Goal: Information Seeking & Learning: Learn about a topic

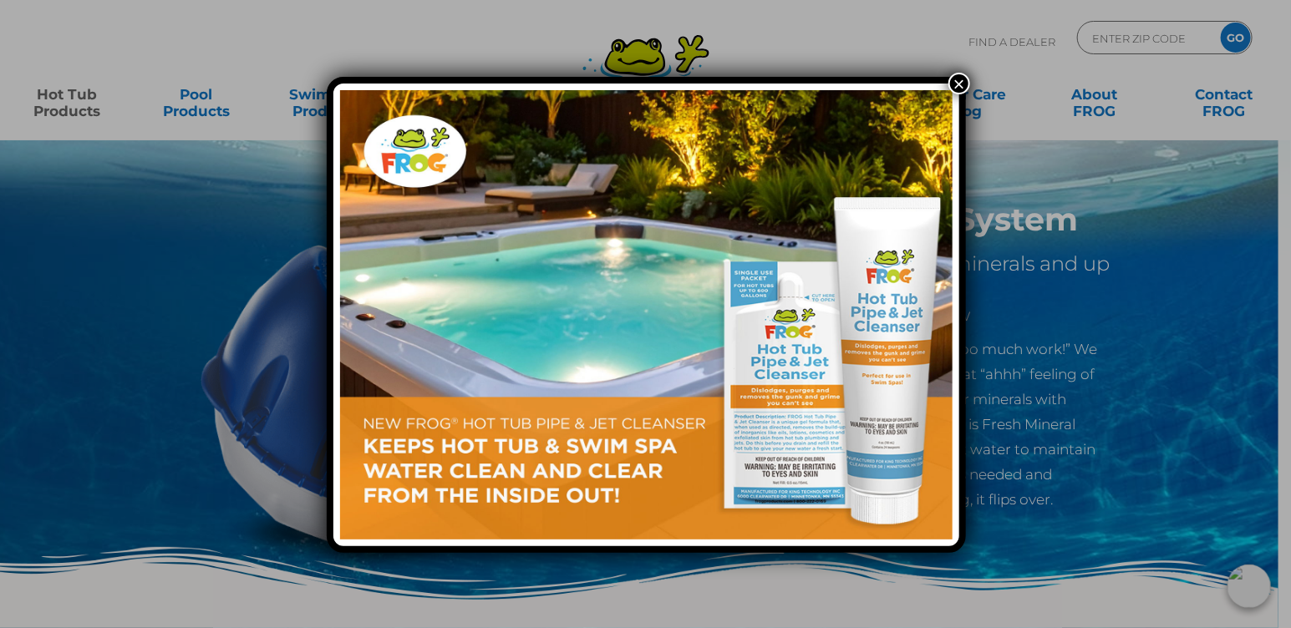
click at [958, 83] on button "×" at bounding box center [959, 84] width 22 height 22
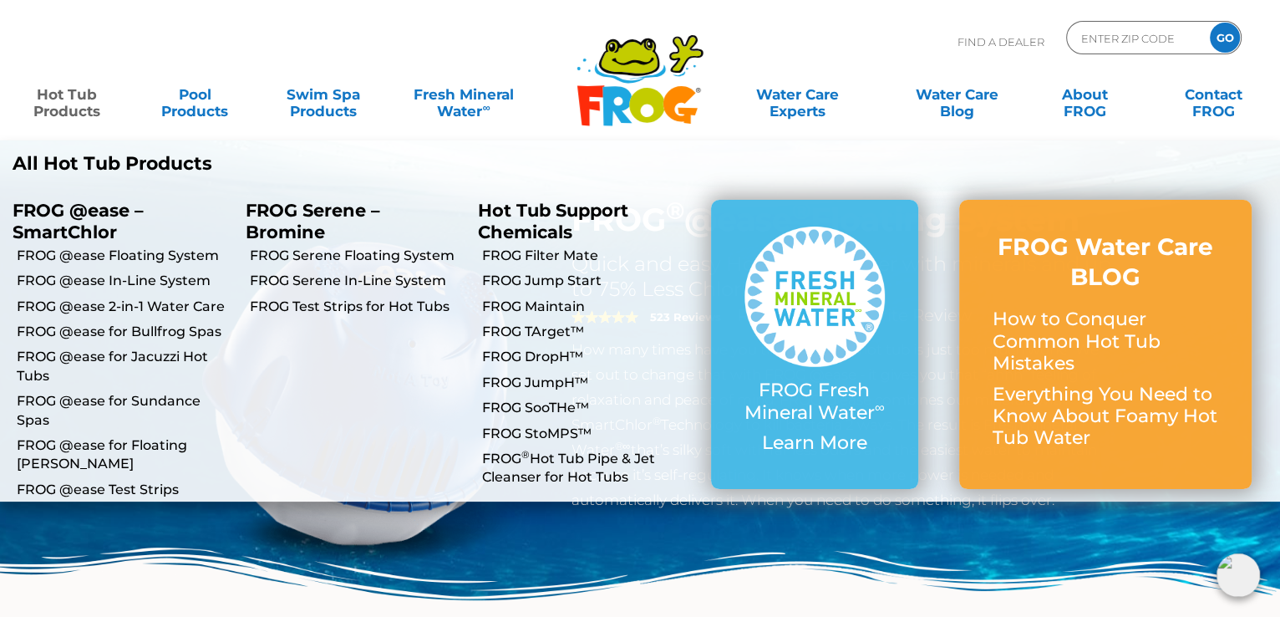
click at [43, 106] on link "Hot Tub Products" at bounding box center [66, 94] width 99 height 33
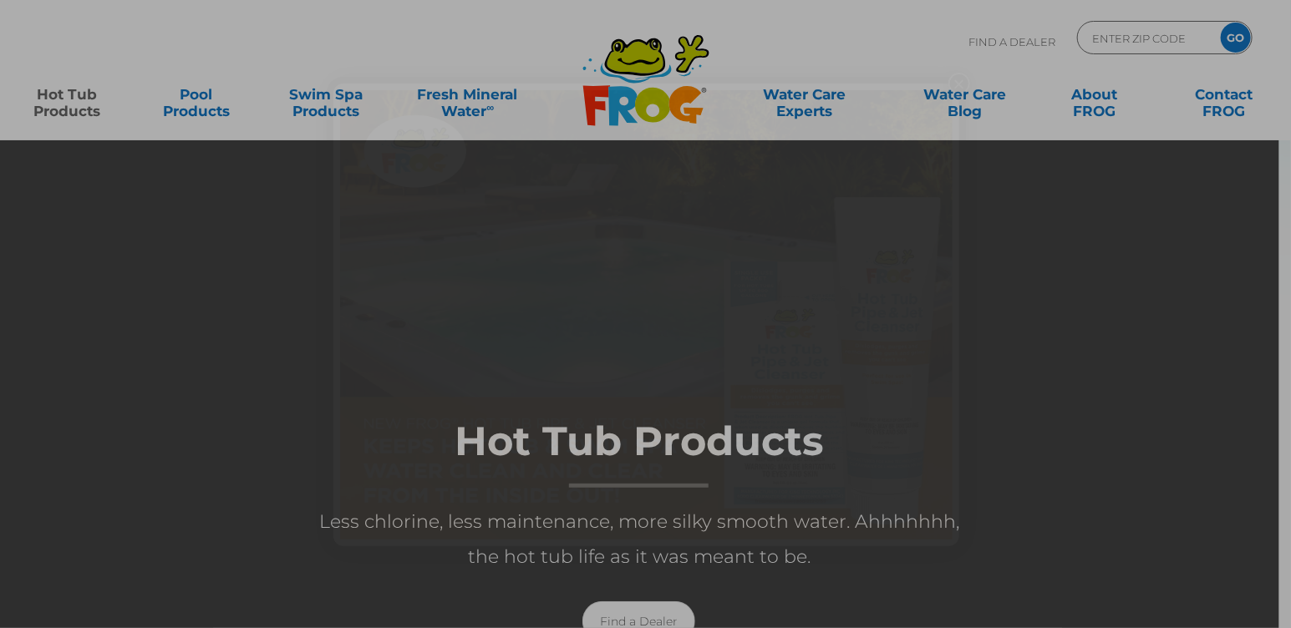
click at [70, 85] on div "×" at bounding box center [645, 314] width 1291 height 628
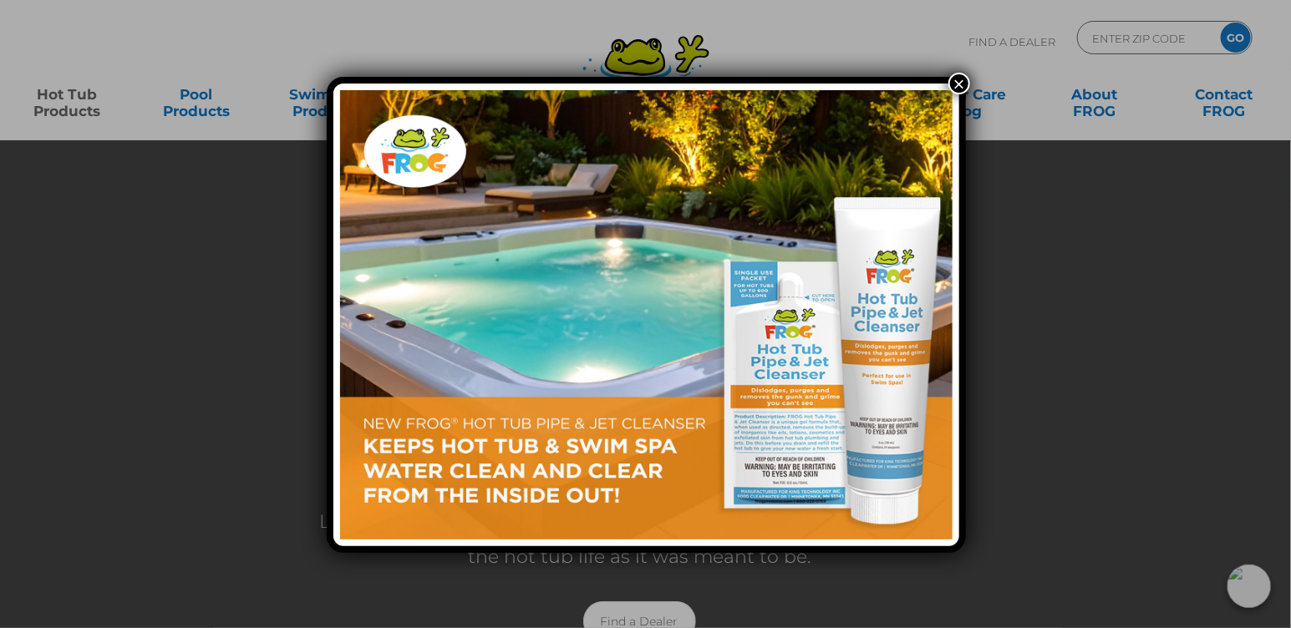
click at [959, 82] on button "×" at bounding box center [959, 84] width 22 height 22
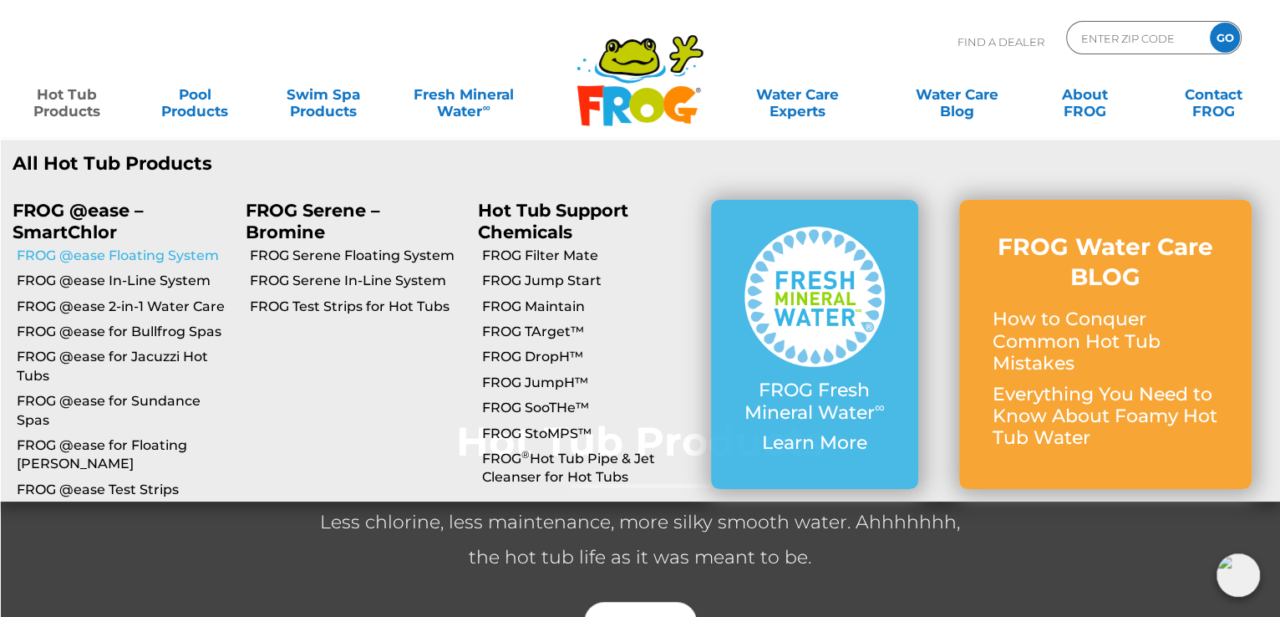
click at [75, 252] on link "FROG @ease Floating System" at bounding box center [125, 255] width 216 height 18
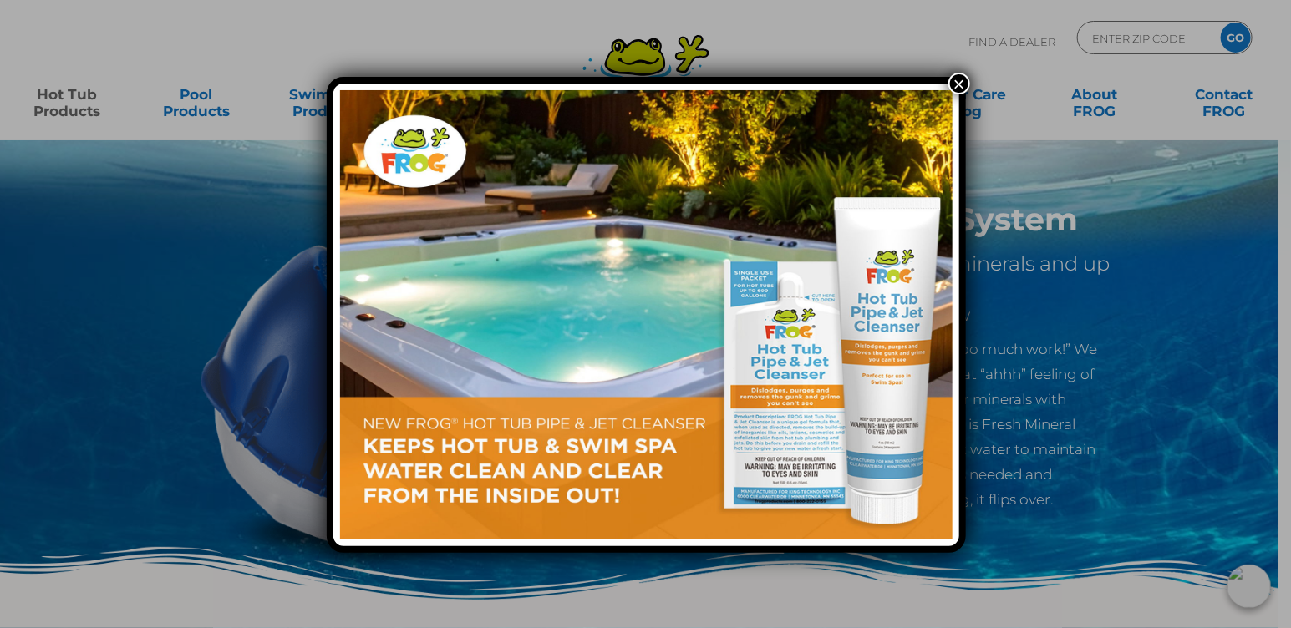
click at [956, 74] on button "×" at bounding box center [959, 84] width 22 height 22
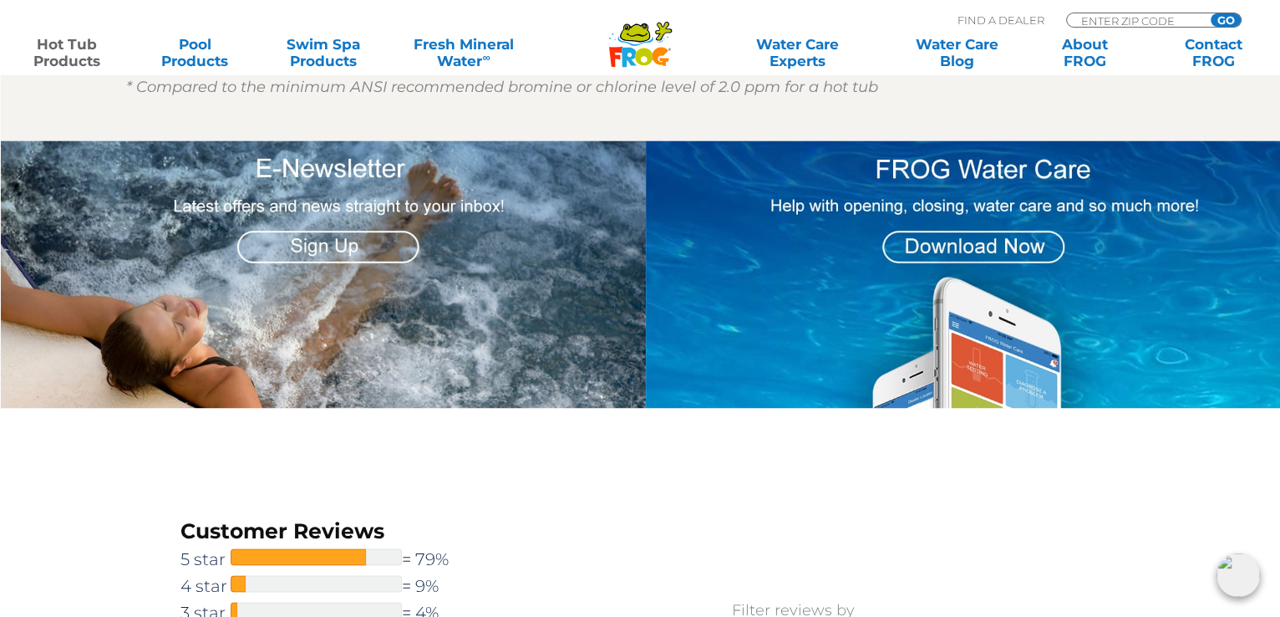
scroll to position [2050, 0]
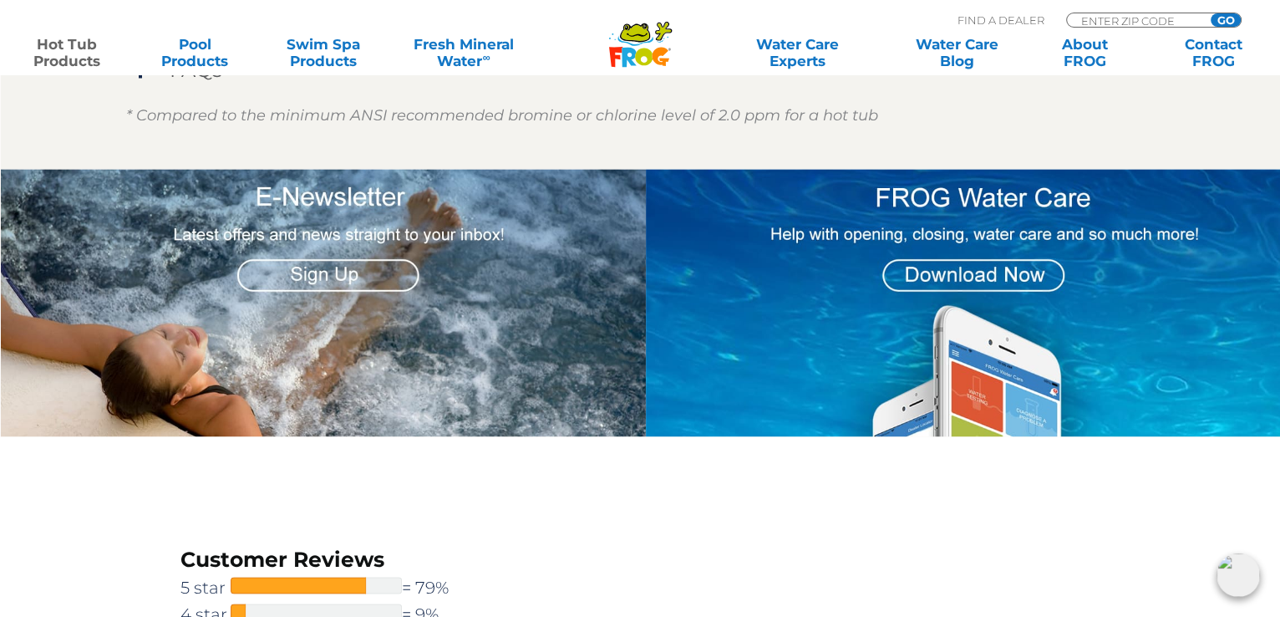
click at [330, 231] on img at bounding box center [324, 302] width 646 height 267
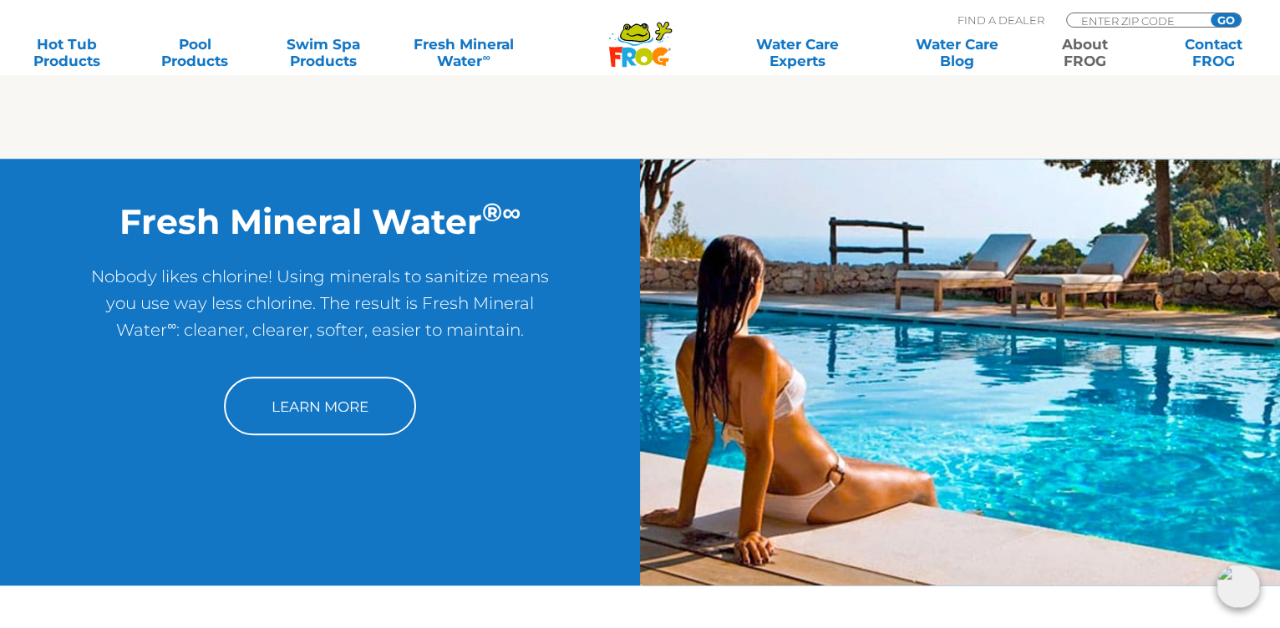
scroll to position [1367, 0]
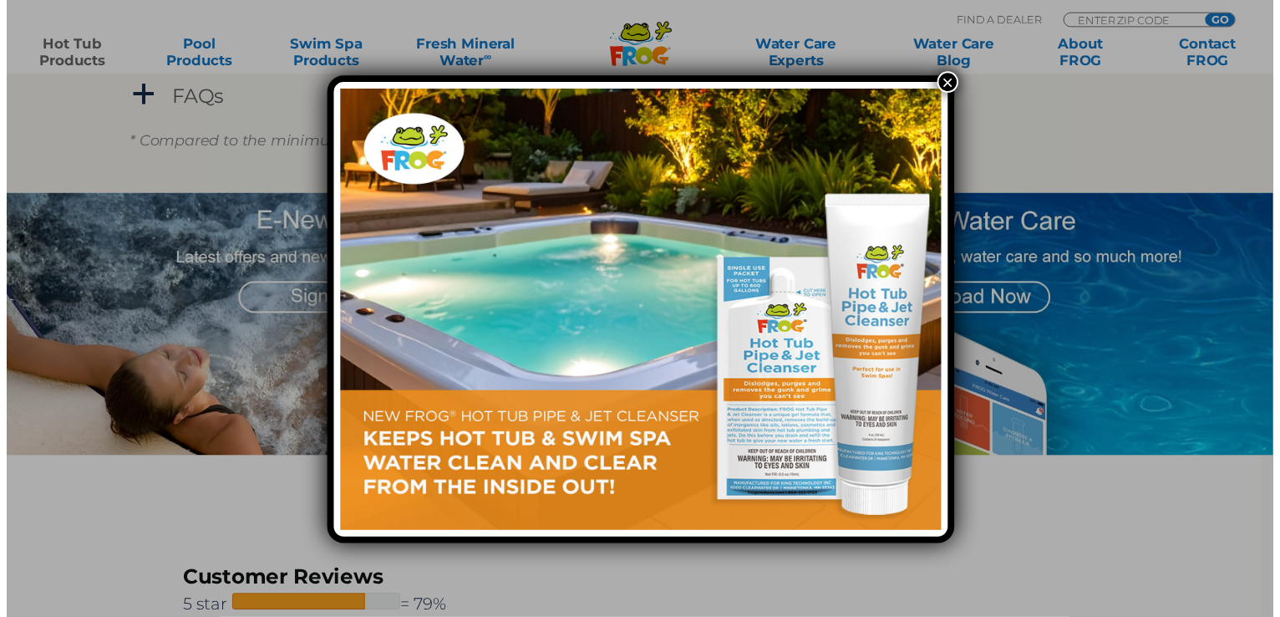
scroll to position [2050, 0]
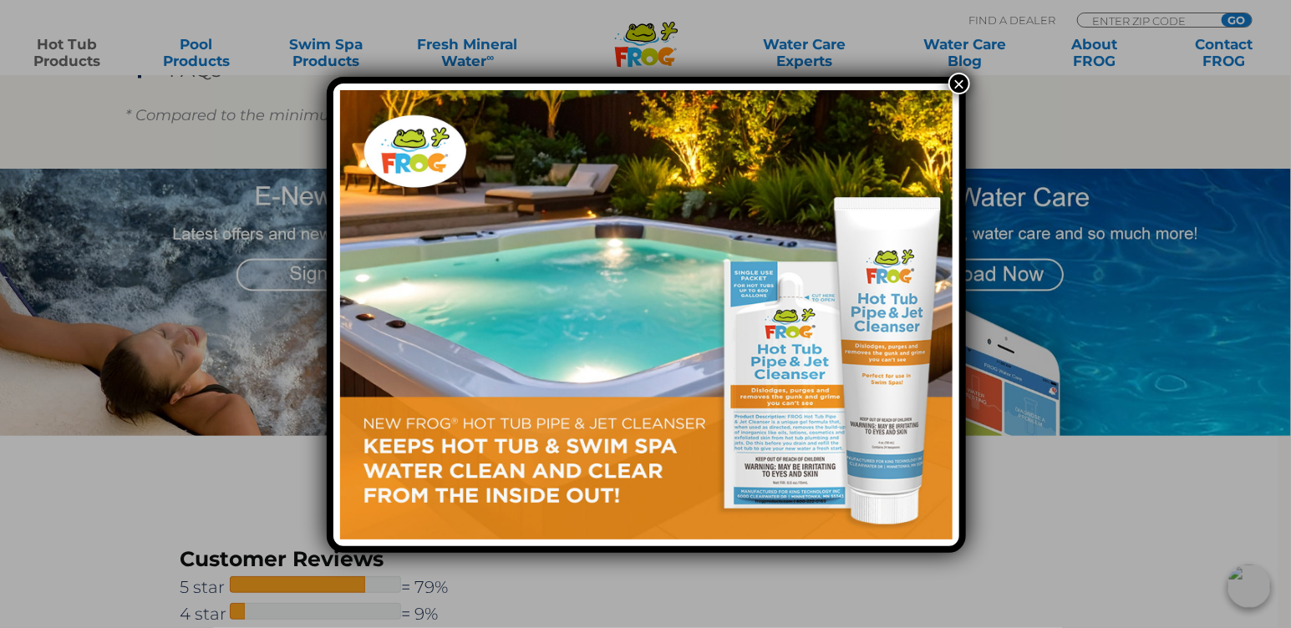
click at [962, 88] on button "×" at bounding box center [959, 84] width 22 height 22
